Goal: Information Seeking & Learning: Check status

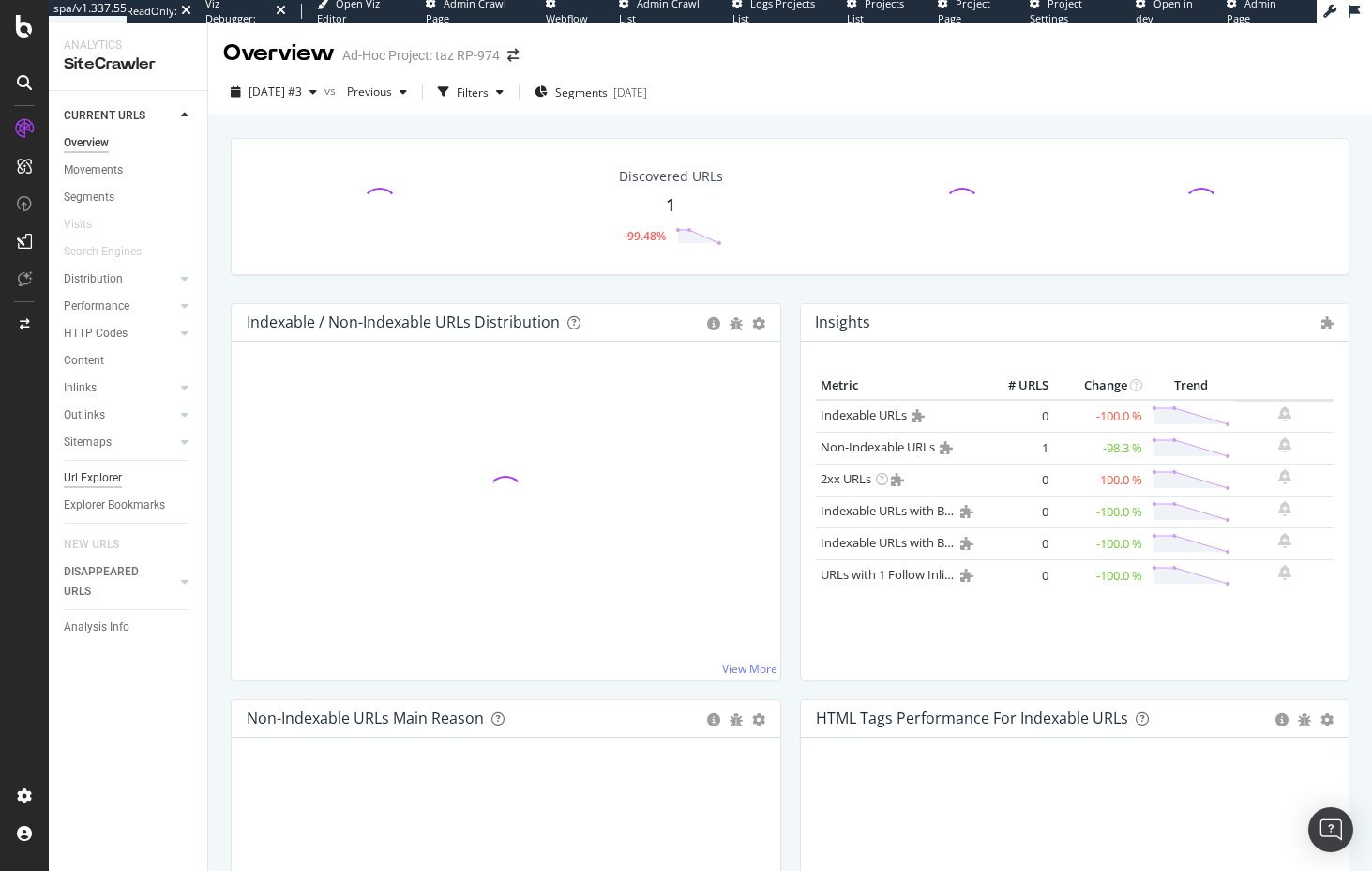
click at [79, 481] on div "Url Explorer" at bounding box center [92, 477] width 58 height 20
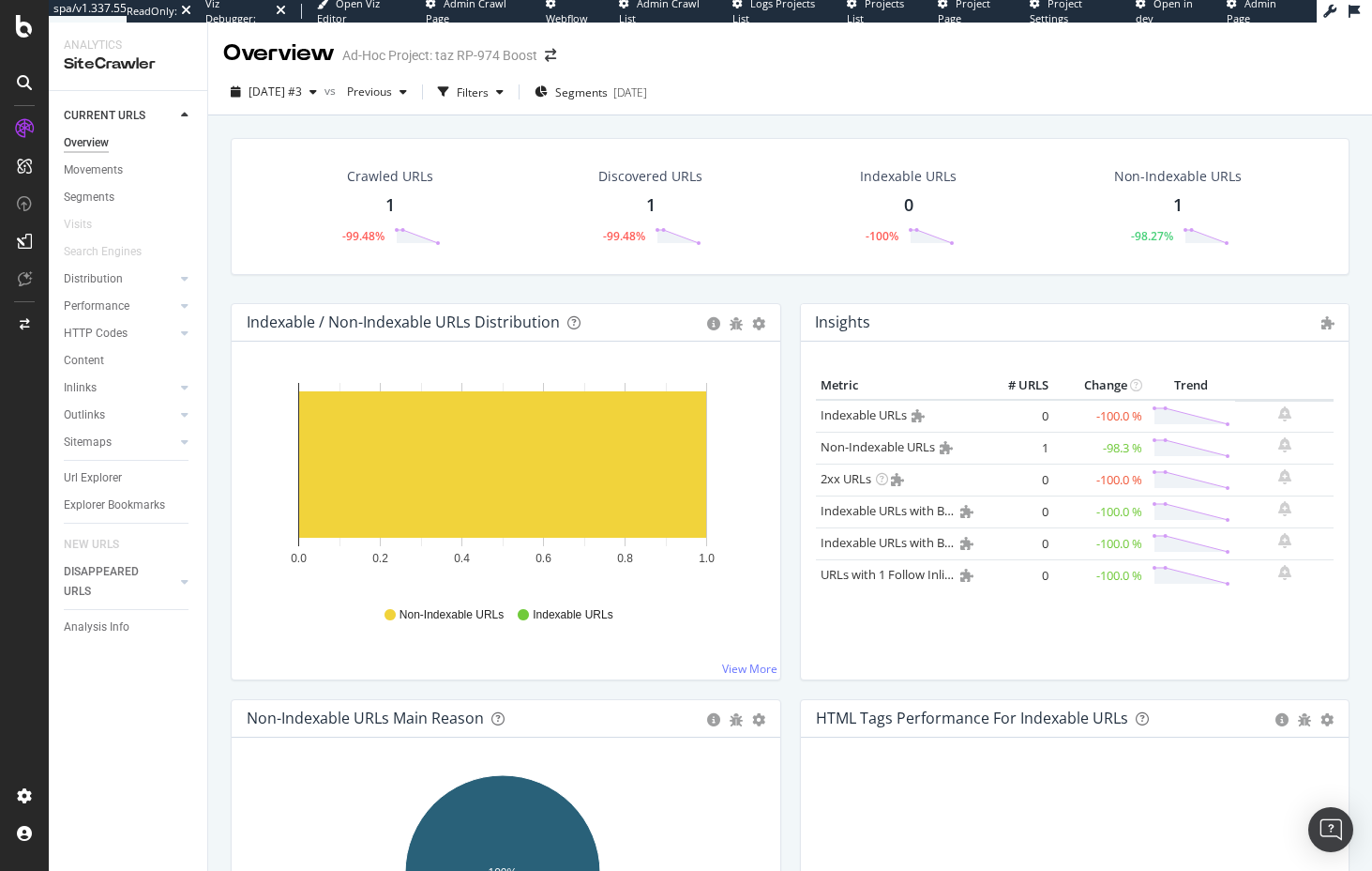
click at [78, 474] on div "Url Explorer" at bounding box center [92, 477] width 58 height 20
click at [506, 6] on span "Admin Crawl Page" at bounding box center [466, 10] width 80 height 29
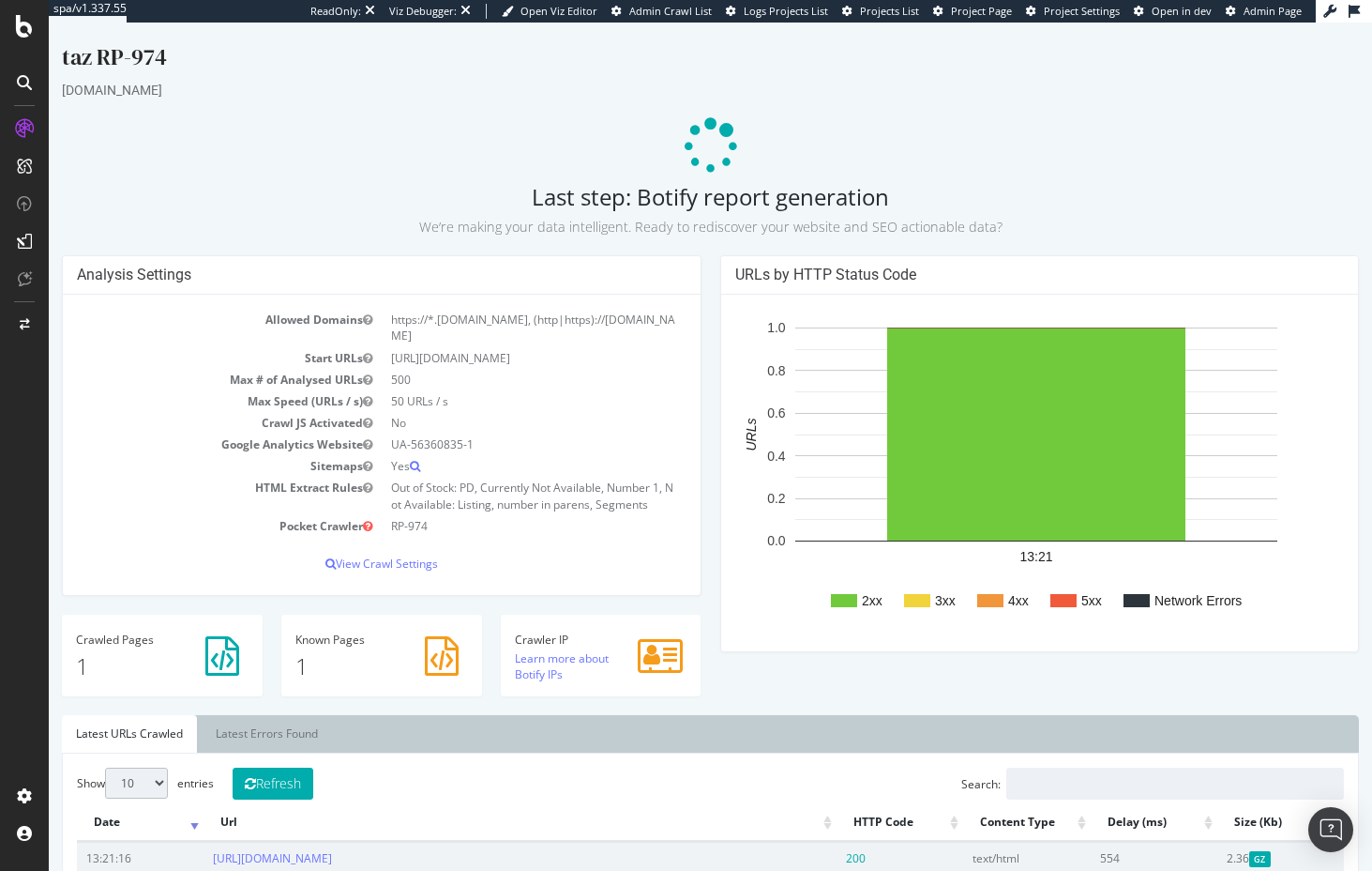
click at [672, 9] on span "Admin Crawl List" at bounding box center [670, 10] width 82 height 14
click at [651, 7] on span "Admin Crawl List" at bounding box center [670, 10] width 82 height 14
click at [25, 789] on icon at bounding box center [25, 795] width 19 height 19
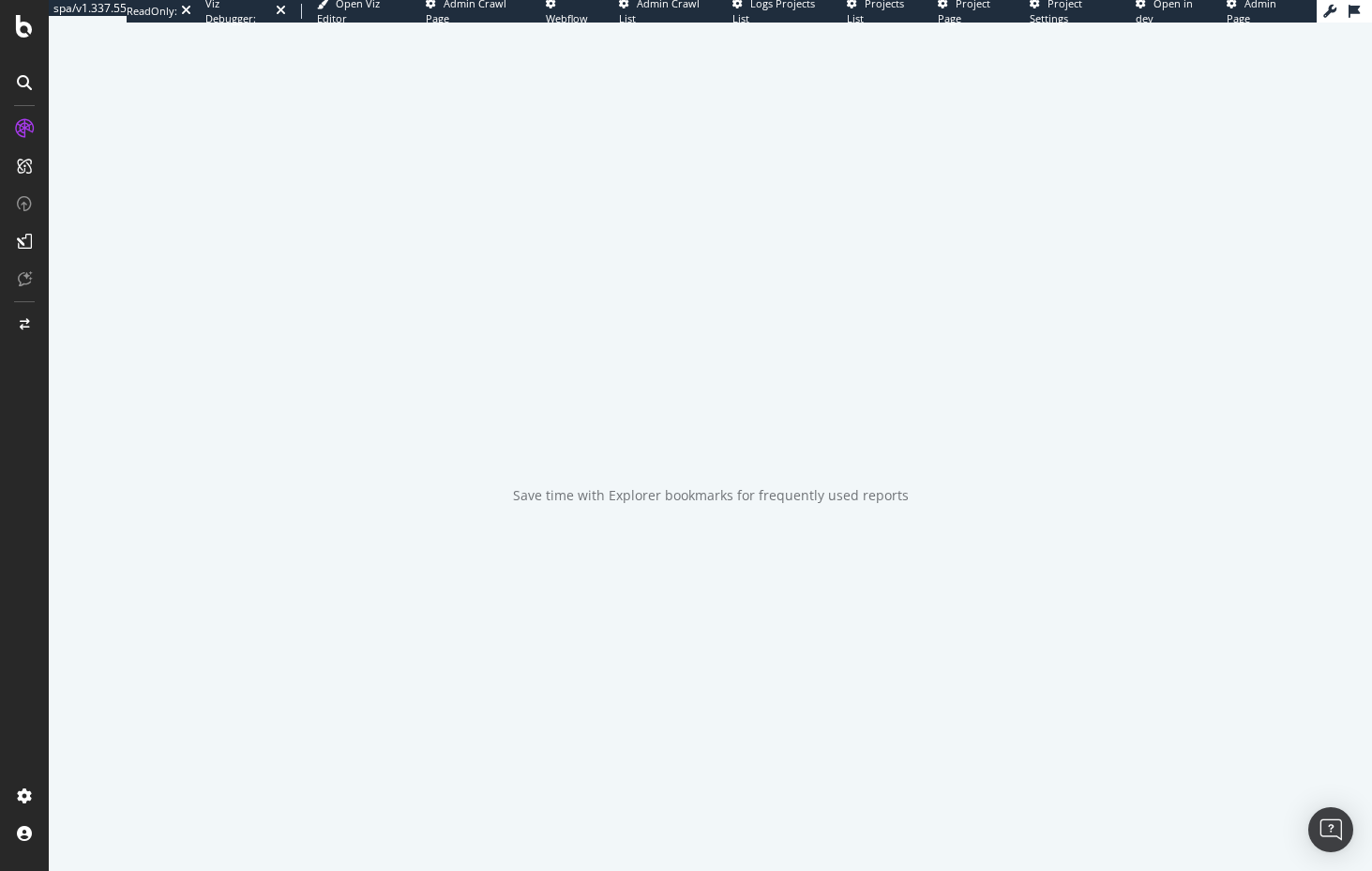
click at [506, 12] on span "Admin Crawl Page" at bounding box center [466, 10] width 80 height 29
